Goal: Transaction & Acquisition: Purchase product/service

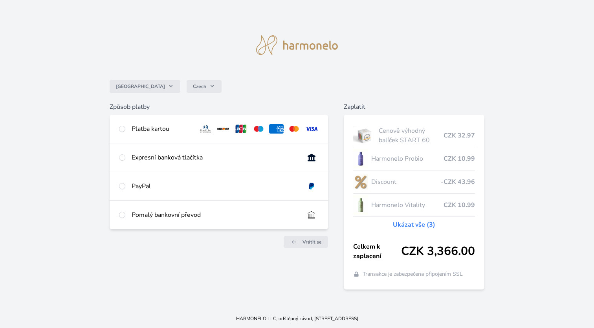
click at [122, 156] on input "radio" at bounding box center [122, 157] width 6 height 6
radio input "true"
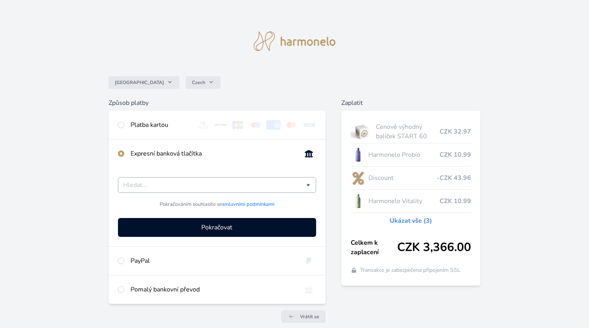
click at [157, 181] on input "Česká spořitelna Komerční banka mTransfer Fio banka Moneta Money Bank Raiffeise…" at bounding box center [214, 184] width 183 height 9
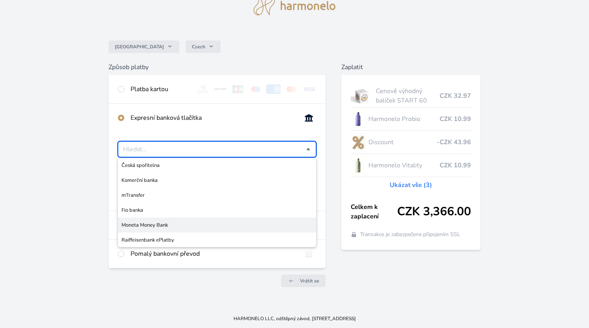
scroll to position [36, 0]
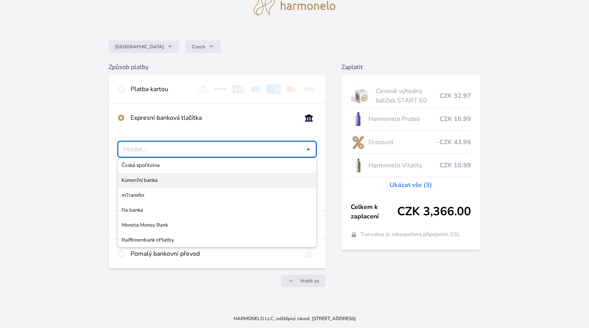
click at [94, 179] on div "Česko Czech Způsob platby Platba kartou Číslo karty <p>Your browser does not su…" at bounding box center [294, 136] width 589 height 345
type input "Vyberte svou banku"
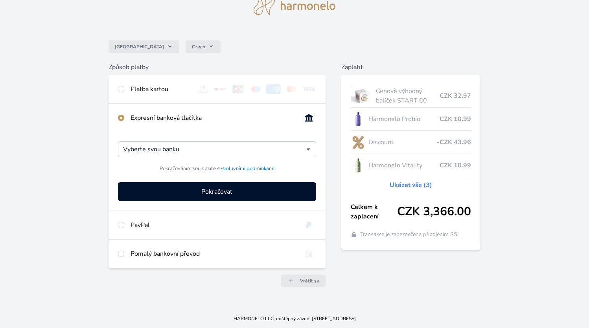
click at [123, 91] on input "radio" at bounding box center [121, 89] width 6 height 6
radio input "true"
radio input "false"
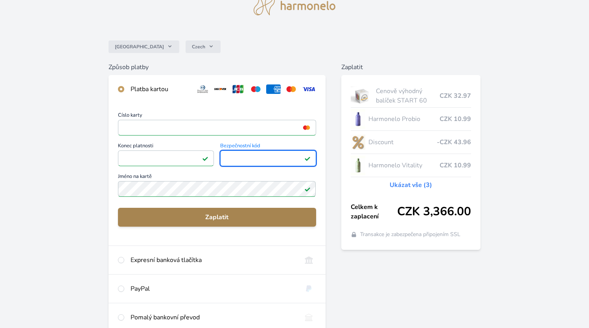
click at [198, 212] on button "Zaplatit" at bounding box center [217, 217] width 198 height 19
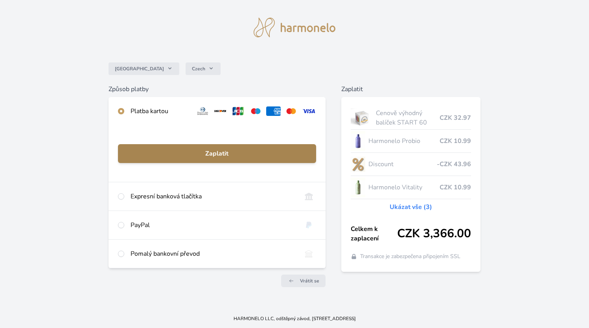
scroll to position [14, 0]
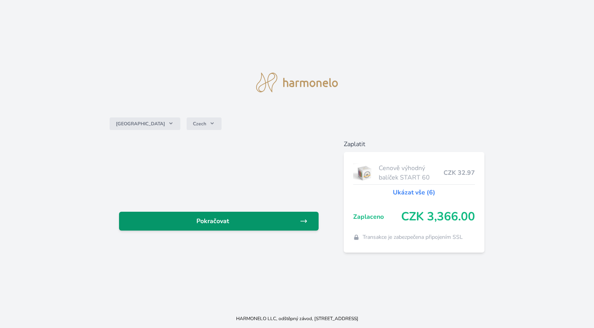
click at [209, 216] on link "Pokračovat" at bounding box center [219, 221] width 200 height 19
